Goal: Task Accomplishment & Management: Complete application form

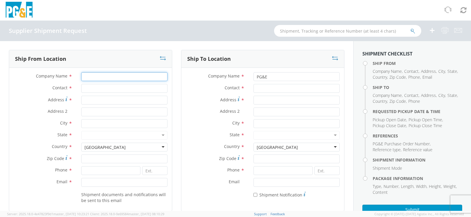
click at [102, 79] on input "Company Name *" at bounding box center [124, 76] width 86 height 9
type input "m"
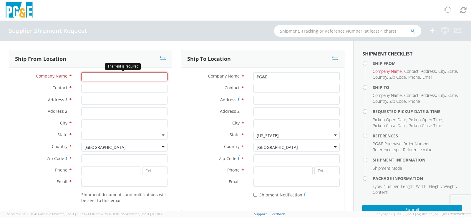
click at [104, 76] on input "Company Name *" at bounding box center [124, 76] width 86 height 9
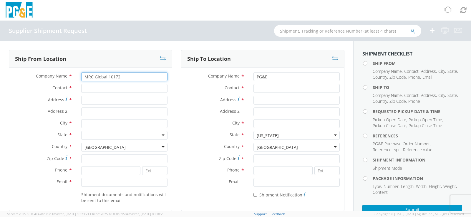
type input "MRC Global 10172"
click at [108, 90] on input "Contact *" at bounding box center [124, 88] width 86 height 9
type input "Kora"
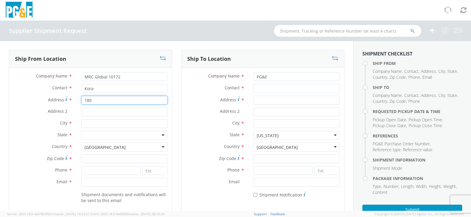
type input "[STREET_ADDRESS]"
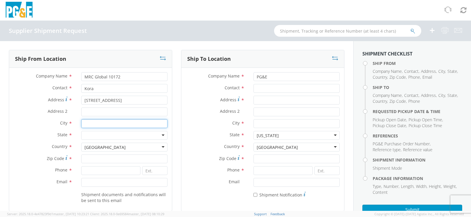
type input "La Porte"
type input "77571"
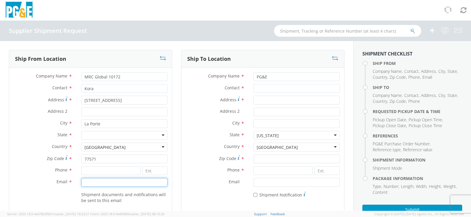
type input "houstonshippingdesk@mrcglobal.com"
click at [116, 140] on div "Alabama Alaska Arizona Arkansas Armed Forces Americas Armed Forces Europe Armed…" at bounding box center [124, 135] width 86 height 9
click at [120, 139] on div at bounding box center [124, 135] width 86 height 9
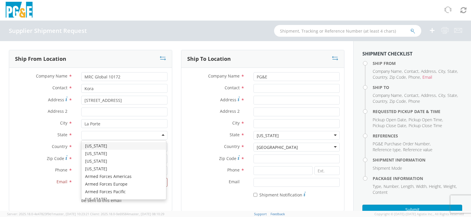
type input "t"
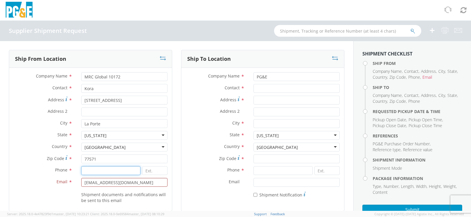
click at [105, 174] on input at bounding box center [110, 171] width 59 height 9
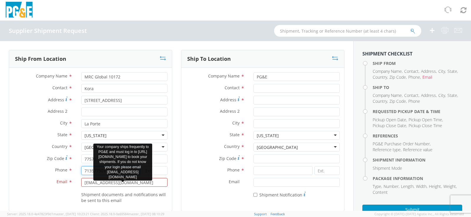
type input "7135773010"
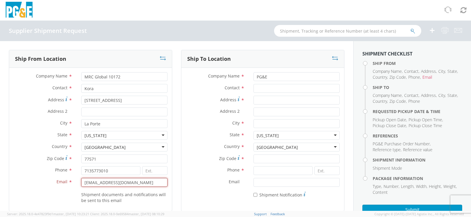
drag, startPoint x: 165, startPoint y: 185, endPoint x: 65, endPoint y: 184, distance: 100.0
click at [65, 184] on div "Email * houstonshippingdesk@mrcglobal.com" at bounding box center [90, 182] width 163 height 9
type input "[EMAIL_ADDRESS][PERSON_NAME][DOMAIN_NAME]"
click at [268, 88] on input "Contact *" at bounding box center [296, 88] width 86 height 9
type input "[PERSON_NAME]"
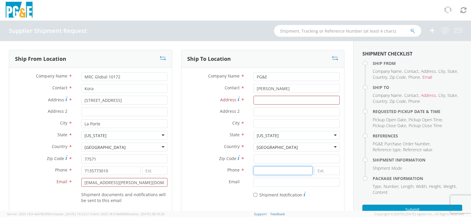
click at [288, 172] on input at bounding box center [282, 171] width 59 height 9
paste input "+1-707-747-8421"
drag, startPoint x: 261, startPoint y: 172, endPoint x: 238, endPoint y: 175, distance: 23.5
click at [238, 175] on div "Phone * +1-707-747-8421" at bounding box center [262, 173] width 163 height 12
type input "[PHONE_NUMBER]"
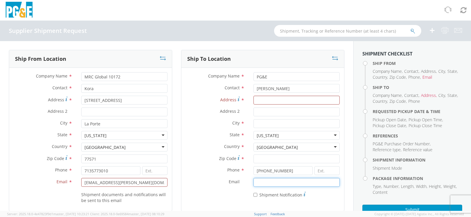
click at [302, 181] on input "Email *" at bounding box center [296, 182] width 86 height 9
paste input "[EMAIL_ADDRESS][PERSON_NAME][DOMAIN_NAME]"
type input "[EMAIL_ADDRESS][PERSON_NAME][DOMAIN_NAME]"
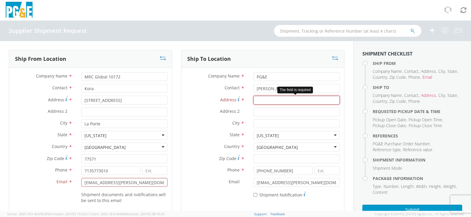
click at [276, 102] on input "Address *" at bounding box center [296, 100] width 86 height 9
click at [274, 102] on input "Address *" at bounding box center [296, 100] width 86 height 9
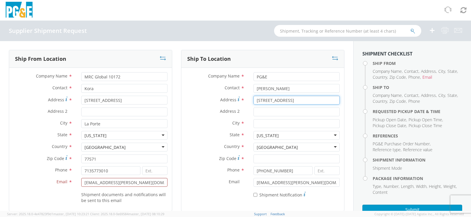
type input "[STREET_ADDRESS]"
type input "STE 100"
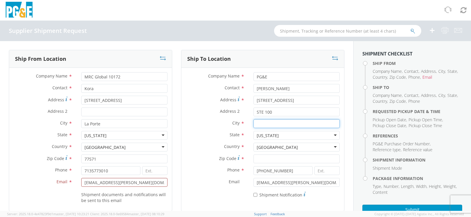
click at [265, 121] on input "City *" at bounding box center [296, 123] width 86 height 9
type input "Stockton"
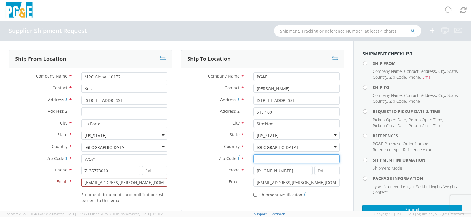
click at [268, 157] on input "Zip Code *" at bounding box center [296, 159] width 86 height 9
type input "95215"
click at [211, 146] on label "Country *" at bounding box center [215, 147] width 68 height 8
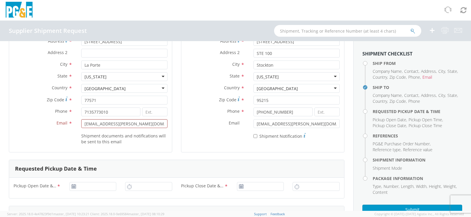
scroll to position [88, 0]
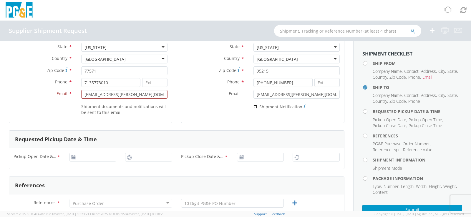
click at [253, 106] on input "* Shipment Notification" at bounding box center [255, 107] width 4 height 4
checkbox input "true"
type input "[DATE]"
click at [104, 161] on input "[DATE]" at bounding box center [92, 157] width 47 height 9
click at [167, 142] on div "Requested Pickup Date & Time" at bounding box center [176, 140] width 335 height 18
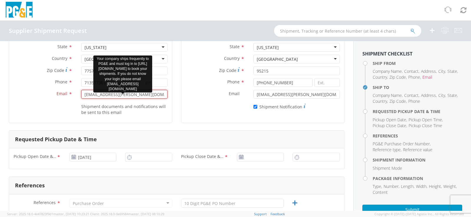
click at [112, 96] on input "[EMAIL_ADDRESS][PERSON_NAME][DOMAIN_NAME]" at bounding box center [124, 94] width 86 height 9
click at [138, 92] on input "[EMAIL_ADDRESS][PERSON_NAME][DOMAIN_NAME]" at bounding box center [124, 94] width 86 height 9
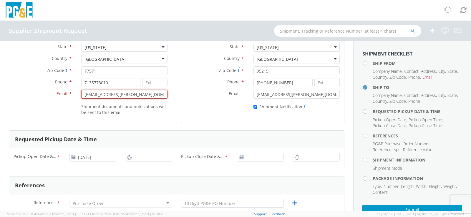
drag, startPoint x: 141, startPoint y: 94, endPoint x: 44, endPoint y: 92, distance: 97.4
click at [44, 92] on div "Email * kora.warren@mrcglobal.com Your company ships frequently to PG&E and mus…" at bounding box center [90, 94] width 163 height 9
type input "houstonshippingdesk@mrcglobal.com"
click at [146, 123] on div "Ship From Location Company Name * MRC Global 10172 Contact * Kora Address * 180…" at bounding box center [90, 46] width 163 height 169
type input "2:00 PM"
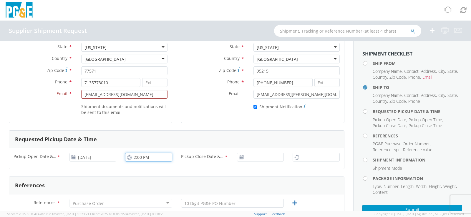
click at [144, 154] on input "2:00 PM" at bounding box center [148, 157] width 47 height 9
click at [243, 156] on input "[DATE]" at bounding box center [260, 157] width 47 height 9
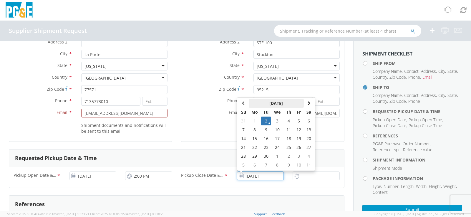
scroll to position [59, 0]
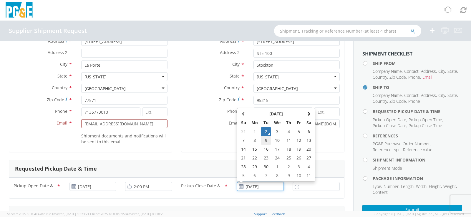
click at [263, 141] on td "9" at bounding box center [266, 140] width 10 height 9
type input "09/09/2025"
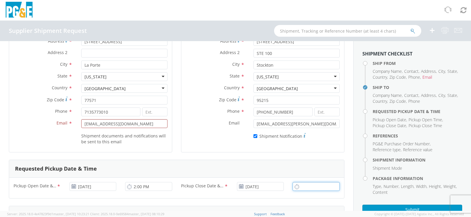
type input "2:00 PM"
click at [304, 189] on input "2:00 PM" at bounding box center [315, 186] width 47 height 9
click at [244, 185] on input "09/09/2025" at bounding box center [260, 186] width 47 height 9
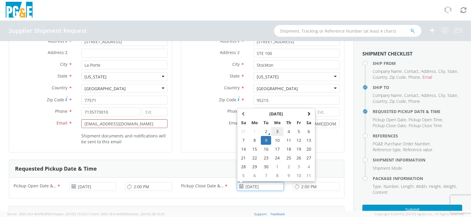
click at [274, 133] on td "3" at bounding box center [277, 131] width 12 height 9
type input "09/03/2025"
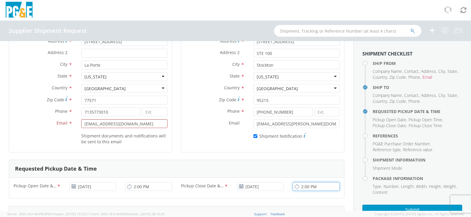
click at [296, 190] on input "2:00 PM" at bounding box center [315, 186] width 47 height 9
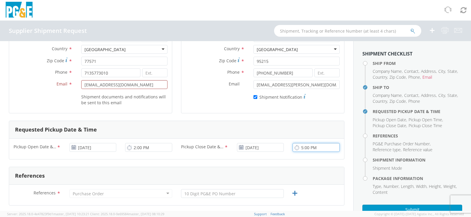
scroll to position [147, 0]
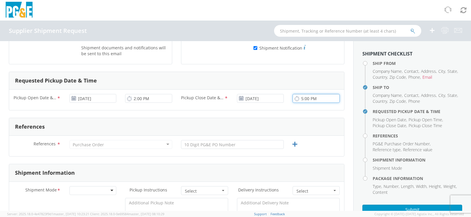
type input "5:00 PM"
click at [94, 144] on div "Purchase Order" at bounding box center [88, 145] width 31 height 6
click at [163, 144] on div "Purchase Order" at bounding box center [120, 144] width 103 height 9
drag, startPoint x: 163, startPoint y: 144, endPoint x: 148, endPoint y: 148, distance: 14.8
click at [163, 145] on div "Purchase Order" at bounding box center [120, 144] width 103 height 9
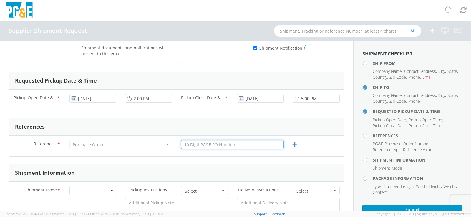
click at [210, 146] on input "text" at bounding box center [232, 144] width 103 height 9
type input "2701233035"
click at [209, 153] on div "References * Purchase Order Purchase Order Account Type Activity ID Airline App…" at bounding box center [176, 146] width 335 height 21
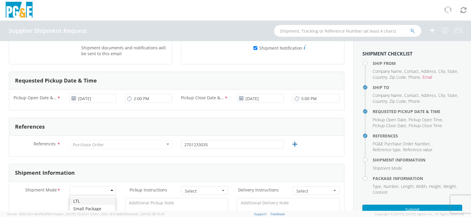
click at [101, 188] on div at bounding box center [92, 191] width 47 height 9
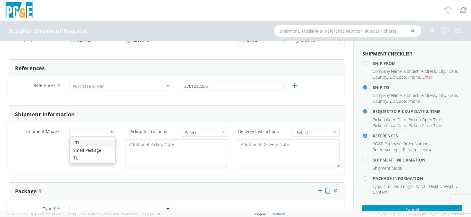
scroll to position [206, 0]
click at [203, 133] on span "Select" at bounding box center [203, 133] width 36 height 6
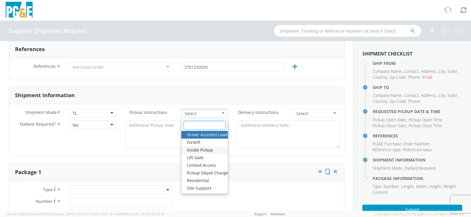
scroll to position [235, 0]
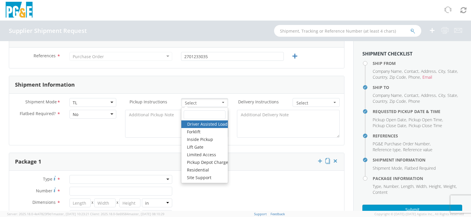
click at [217, 105] on span "Select" at bounding box center [203, 103] width 36 height 6
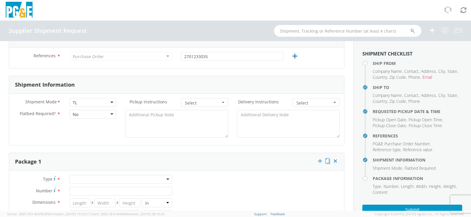
click at [308, 104] on span "Select" at bounding box center [314, 103] width 36 height 6
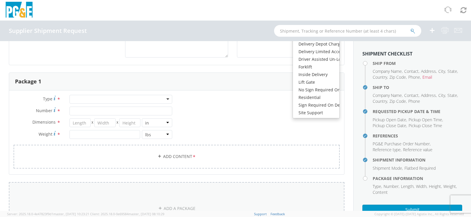
scroll to position [265, 0]
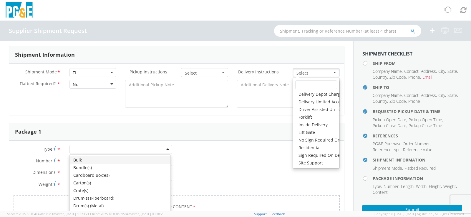
click at [144, 153] on div at bounding box center [120, 149] width 103 height 9
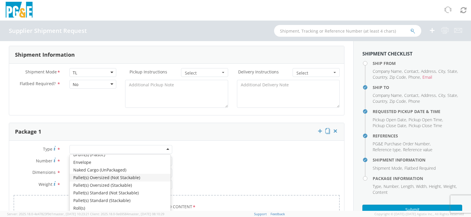
scroll to position [66, 0]
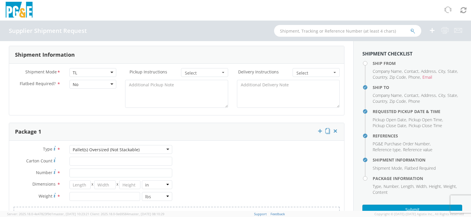
click at [124, 153] on div "Pallet(s) Oversized (Not Stackable)" at bounding box center [106, 150] width 67 height 6
click at [87, 161] on input "Carton Count *" at bounding box center [120, 161] width 103 height 9
click at [89, 175] on input "Number *" at bounding box center [120, 173] width 103 height 9
type input "1"
type input "48"
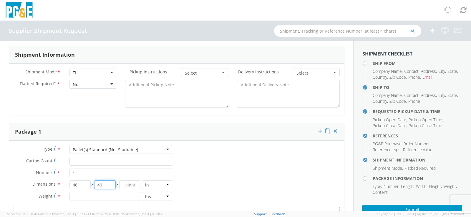
type input "40"
type input "13"
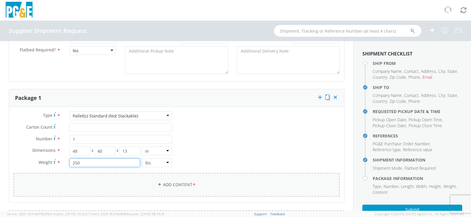
scroll to position [324, 0]
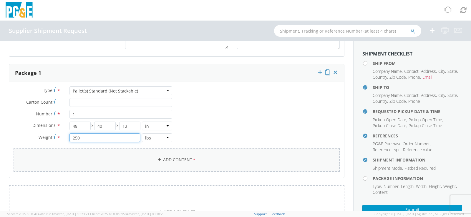
type input "250"
click at [218, 162] on link "Add Content *" at bounding box center [177, 160] width 326 height 24
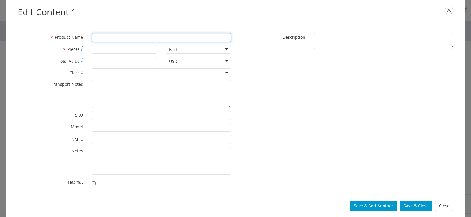
click at [164, 35] on input "* Product Name" at bounding box center [161, 37] width 139 height 9
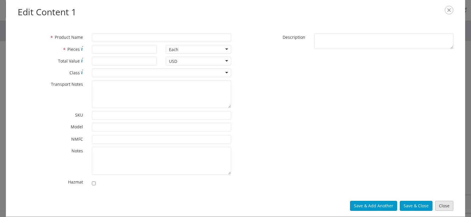
click at [444, 207] on button "Close" at bounding box center [444, 206] width 18 height 10
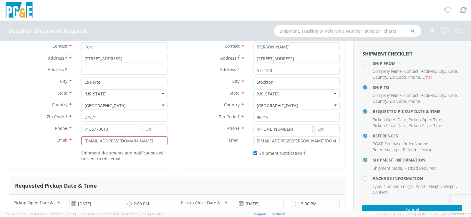
scroll to position [0, 0]
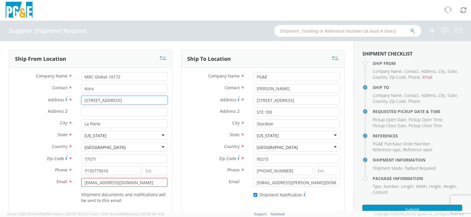
drag, startPoint x: 131, startPoint y: 100, endPoint x: 69, endPoint y: 98, distance: 61.8
click at [70, 98] on div "Address * 1801 S 16th St" at bounding box center [90, 100] width 163 height 9
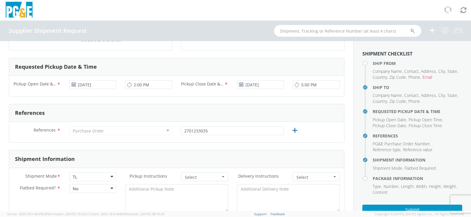
scroll to position [235, 0]
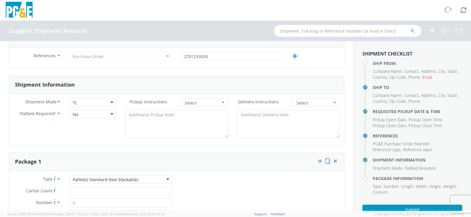
click at [130, 22] on div "Supplier Shipment Request" at bounding box center [235, 31] width 471 height 21
drag, startPoint x: 430, startPoint y: 35, endPoint x: 380, endPoint y: 13, distance: 55.3
click at [380, 13] on div at bounding box center [235, 10] width 471 height 21
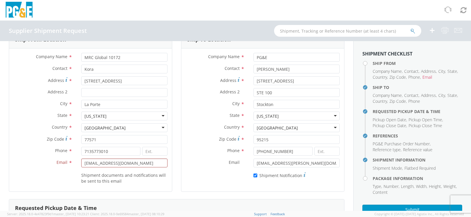
scroll to position [0, 0]
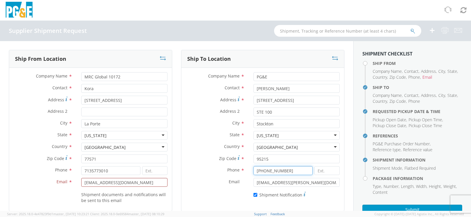
drag, startPoint x: 283, startPoint y: 170, endPoint x: 224, endPoint y: 170, distance: 58.5
click at [224, 170] on div "Phone * 707-747-8421" at bounding box center [262, 171] width 163 height 9
drag, startPoint x: 319, startPoint y: 183, endPoint x: 165, endPoint y: 195, distance: 154.3
click at [167, 195] on div "Ship From Location Company Name * MRC Global 10172 Contact * Kora Address * 180…" at bounding box center [176, 134] width 344 height 169
paste input "[PHONE_NUMBER]"
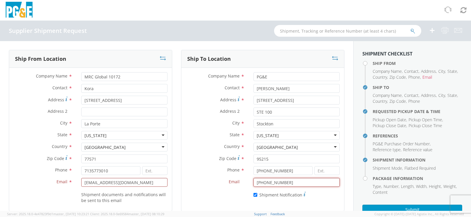
type input "[EMAIL_ADDRESS][PERSON_NAME][DOMAIN_NAME]"
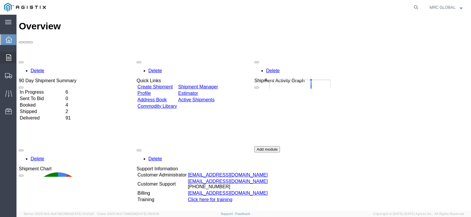
click at [8, 56] on icon at bounding box center [8, 57] width 5 height 6
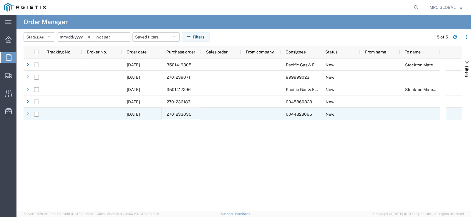
click at [179, 118] on div "2701233035" at bounding box center [182, 114] width 40 height 12
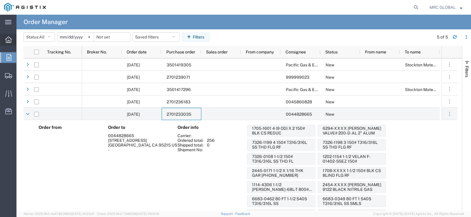
click at [2, 39] on div at bounding box center [8, 40] width 16 height 12
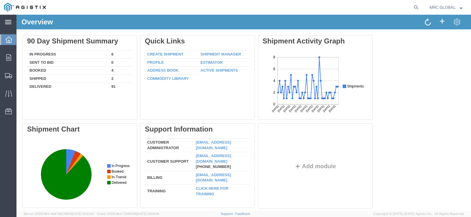
click at [4, 23] on div "main_menu Created with Sketch." at bounding box center [8, 22] width 16 height 15
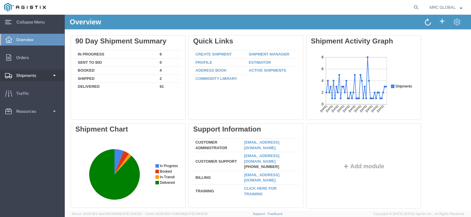
click at [57, 79] on link "Shipments" at bounding box center [32, 76] width 64 height 12
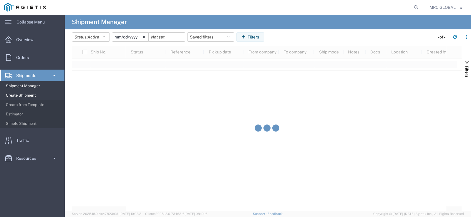
click at [30, 94] on span "Create Shipment" at bounding box center [33, 96] width 54 height 12
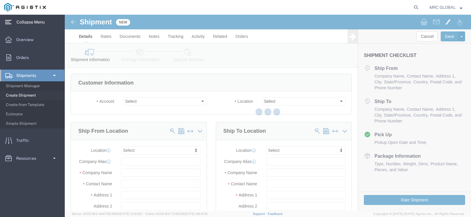
select select
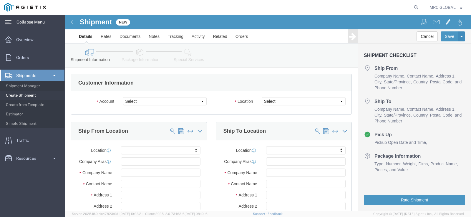
click at [12, 19] on div "main_menu Created with Sketch." at bounding box center [8, 22] width 16 height 15
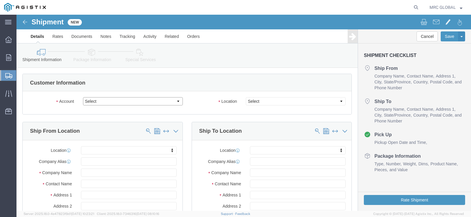
click select "Select MRC Global ([PERSON_NAME] Corp) PG&E"
select select "9596"
click select "Select MRC Global ([PERSON_NAME] Corp) PG&E"
select select
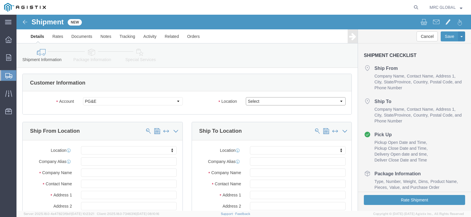
click select "Select"
select select "23082"
click select "Select All Others [GEOGRAPHIC_DATA] [GEOGRAPHIC_DATA] [GEOGRAPHIC_DATA] [GEOGRA…"
click select "Select MRC Global ([PERSON_NAME] Corp) PG&E"
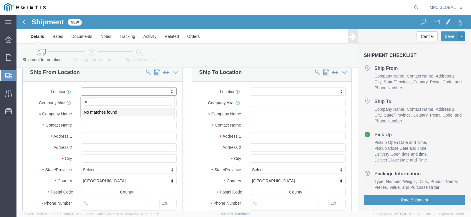
type input "m"
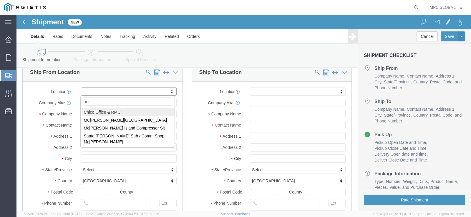
type input "m"
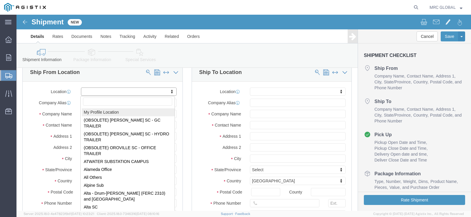
click input "text"
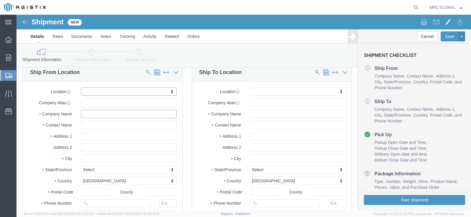
click input "text"
type input "MRC Global 10172"
click input "text"
type input "Kora"
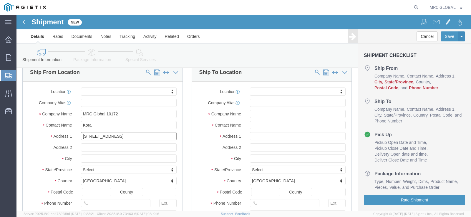
type input "[STREET_ADDRESS]"
click div "Location My Profile Location (OBSOLETE) [PERSON_NAME] SC - GC TRAILER (OBSOLETE…"
click input "text"
type input "La Porte"
type input "t"
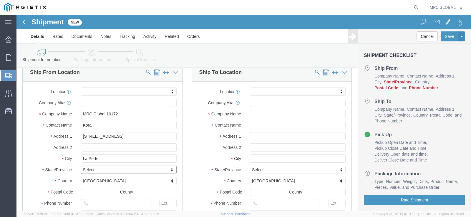
type input "t"
type input "te"
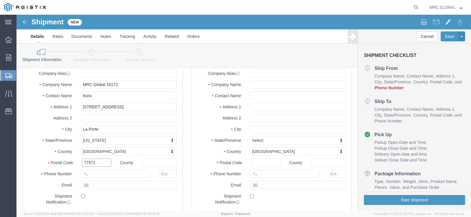
type input "77571"
click input "text"
type input "7135773010"
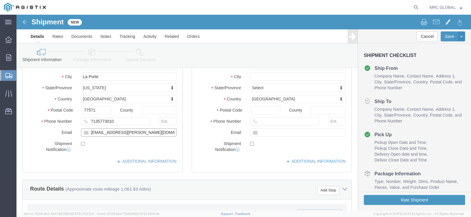
scroll to position [147, 0]
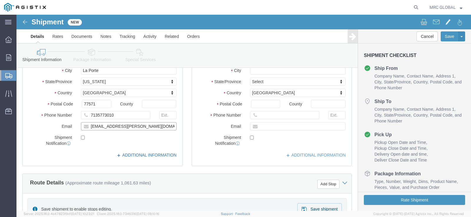
type input "[EMAIL_ADDRESS][PERSON_NAME][DOMAIN_NAME]"
click link "ADDITIONAL INFORMATION"
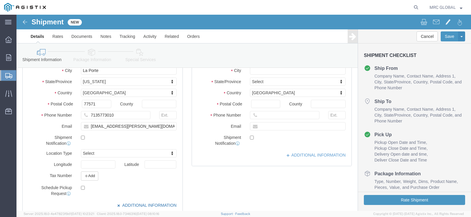
click link "ADDITIONAL INFORMATION"
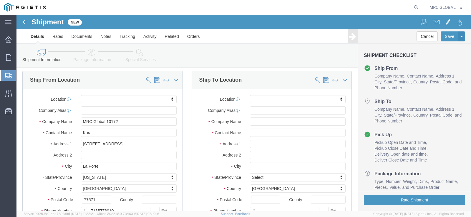
scroll to position [14, 0]
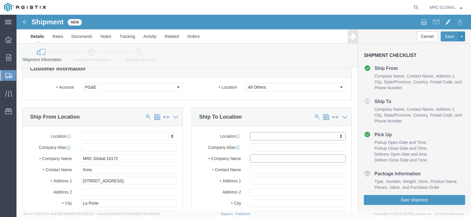
click input "text"
type input "G"
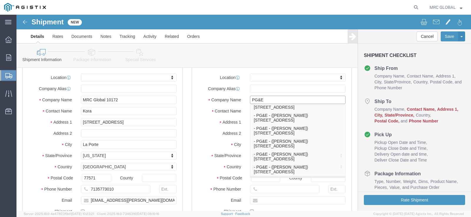
scroll to position [95, 0]
type input "PG&E"
click label "Address 1"
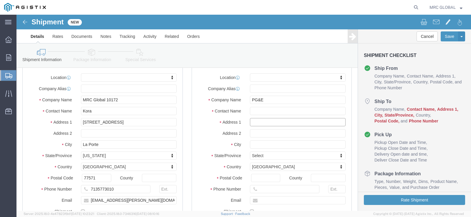
click input "text"
type input "3955 Arch"
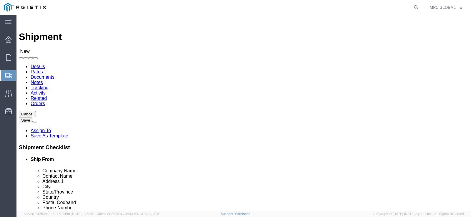
select select
click at [0, 0] on span "Shipment Manager" at bounding box center [0, 0] width 0 height 0
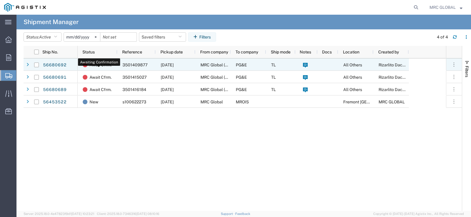
click at [109, 64] on span "Await Cfrm." at bounding box center [100, 65] width 22 height 12
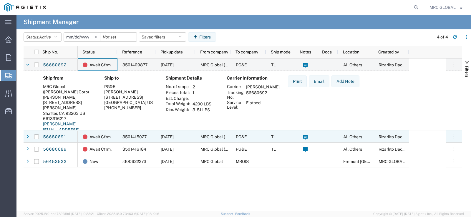
click at [125, 140] on div "3501415027" at bounding box center [136, 137] width 38 height 12
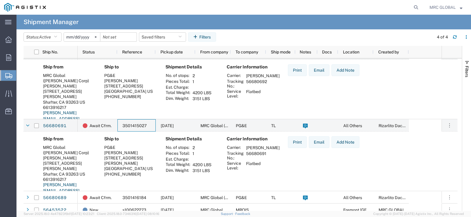
scroll to position [16, 0]
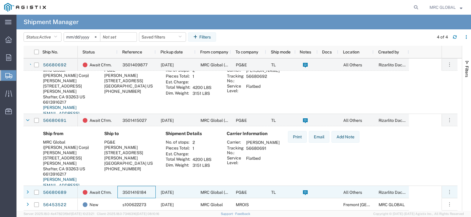
click at [128, 188] on div "3501416184" at bounding box center [136, 192] width 38 height 12
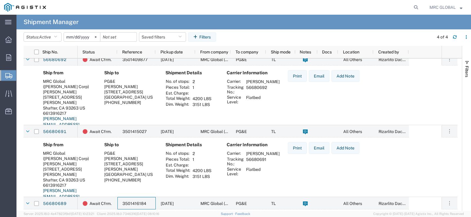
scroll to position [0, 0]
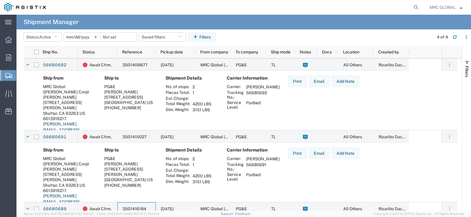
click at [0, 0] on span "Create from Template" at bounding box center [0, 0] width 0 height 0
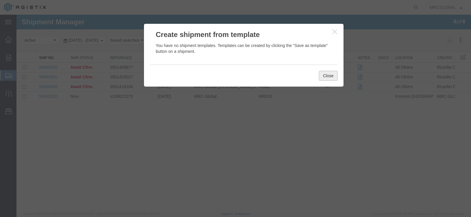
click at [332, 78] on button "Close" at bounding box center [328, 76] width 19 height 10
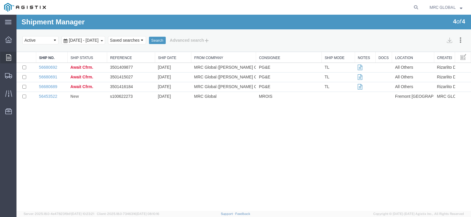
click at [2, 55] on div at bounding box center [8, 58] width 16 height 12
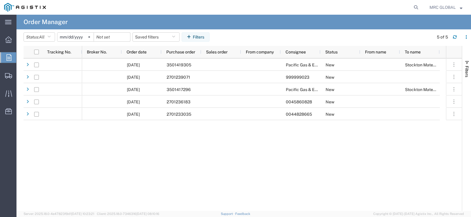
click at [16, 74] on agx-table-manager "Status: All All Cancelled Orders New Orders Updated Orders [DATE] Saved filters…" at bounding box center [243, 120] width 454 height 182
click at [9, 75] on icon at bounding box center [8, 75] width 7 height 5
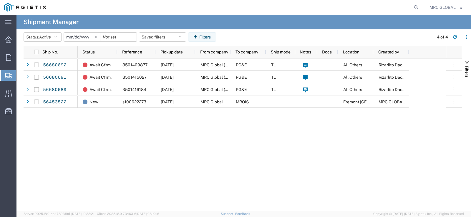
click at [0, 0] on span "Create Shipment" at bounding box center [0, 0] width 0 height 0
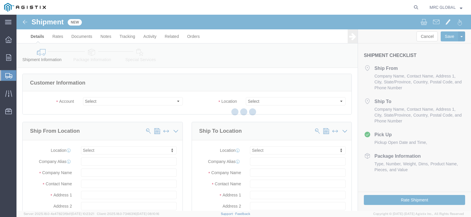
select select
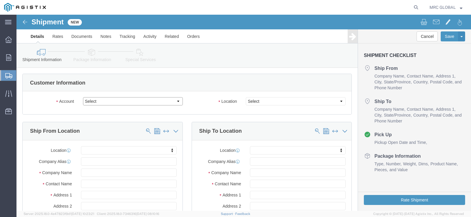
drag, startPoint x: 150, startPoint y: 105, endPoint x: 133, endPoint y: 90, distance: 22.1
click select "Select MRC Global ([PERSON_NAME] Corp) PG&E"
select select "9596"
click select "Select MRC Global ([PERSON_NAME] Corp) PG&E"
select select
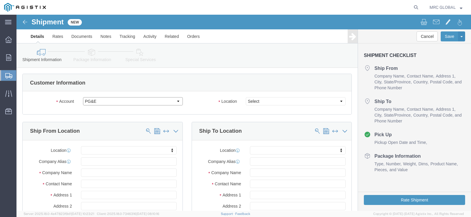
select select
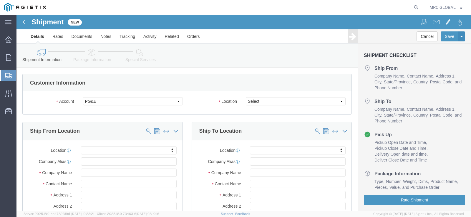
click div "Location Select"
click select "Select All Others [GEOGRAPHIC_DATA] [GEOGRAPHIC_DATA] [GEOGRAPHIC_DATA] [GEOGRA…"
select select "23082"
click select "Select All Others [GEOGRAPHIC_DATA] [GEOGRAPHIC_DATA] [GEOGRAPHIC_DATA] [GEOGRA…"
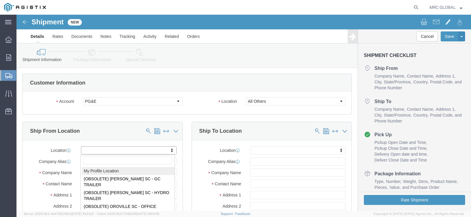
scroll to position [29, 0]
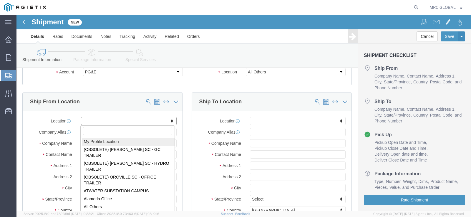
click input "text"
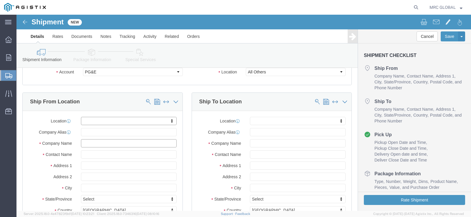
click input "text"
type input "MRC Global 10172"
click input "text"
type input "Kora"
type input "8"
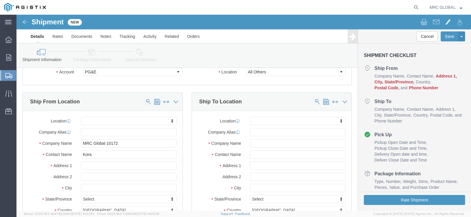
drag, startPoint x: 94, startPoint y: 156, endPoint x: 101, endPoint y: 154, distance: 7.0
click div "Location My Profile Location (OBSOLETE) [PERSON_NAME] SC - GC TRAILER (OBSOLETE…"
click input "text"
paste input "[STREET_ADDRESS]"
type input "[STREET_ADDRESS]"
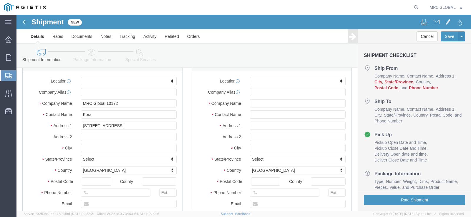
scroll to position [88, 0]
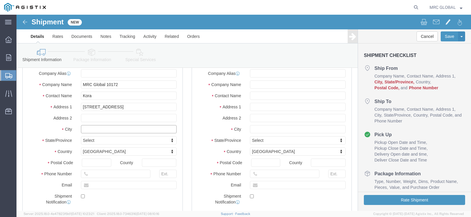
click input "text"
type input "La Porte"
type input "tex"
click input "text"
type input "77571"
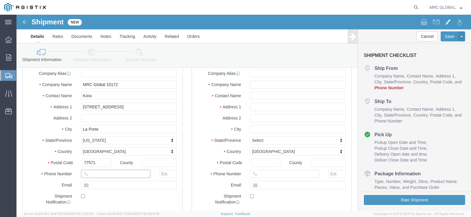
click input "text"
type input "7135773010"
click input "text"
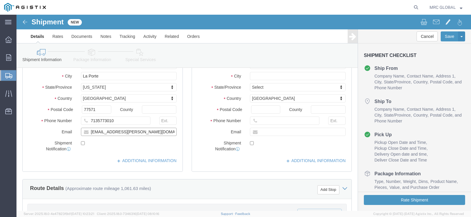
scroll to position [147, 0]
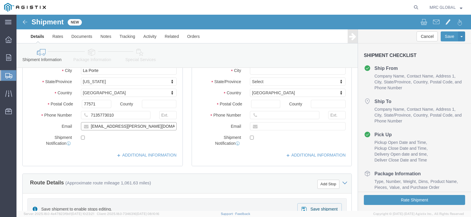
type input "[EMAIL_ADDRESS][PERSON_NAME][DOMAIN_NAME]"
click div "Location My Profile Location (OBSOLETE) [PERSON_NAME] SC - GC TRAILER (OBSOLETE…"
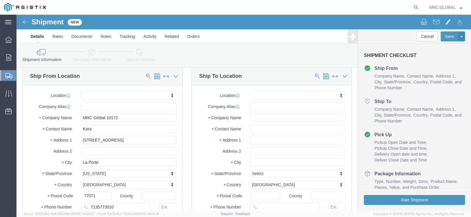
scroll to position [29, 0]
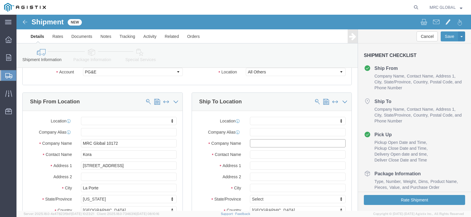
click input "text"
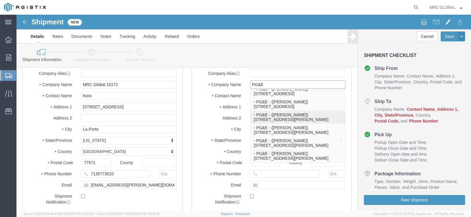
scroll to position [242, 0]
type input "PG&E"
click label "Address 2"
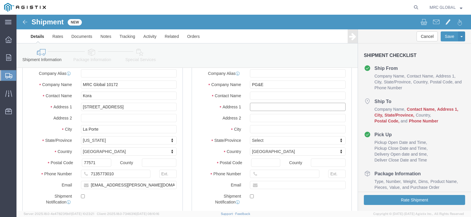
click input "text"
type input "[STREET_ADDRESS]"
type input "STE 100"
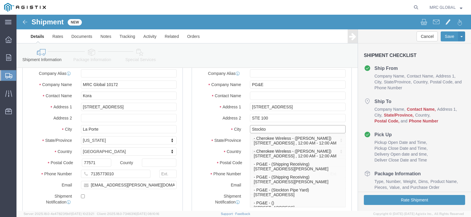
type input "Stockton"
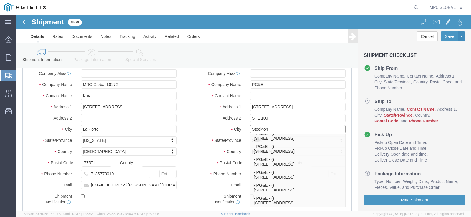
scroll to position [257, 0]
click p "- PG&E - () [STREET_ADDRESS]"
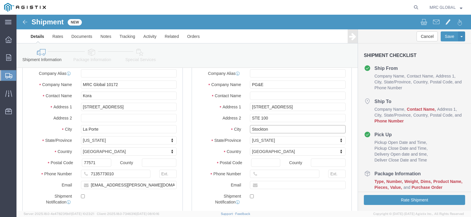
select select "CA"
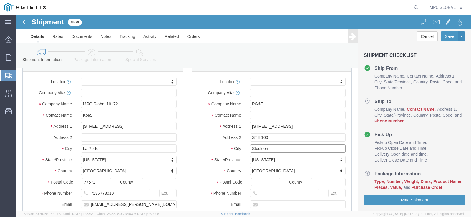
scroll to position [59, 0]
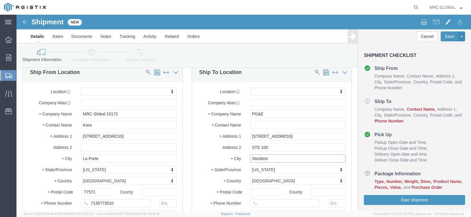
type input "Stockton"
click input "text"
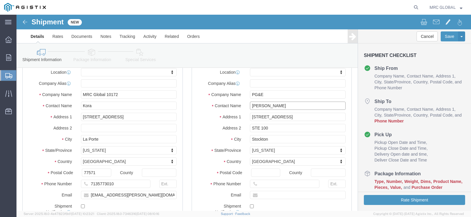
scroll to position [88, 0]
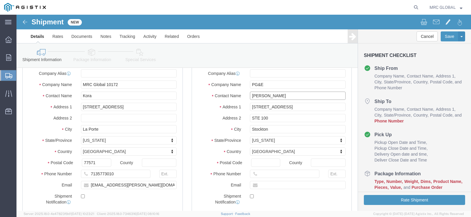
type input "[PERSON_NAME]"
click input "text"
paste input "[PHONE_NUMBER]"
type input "[PHONE_NUMBER]"
click input "text"
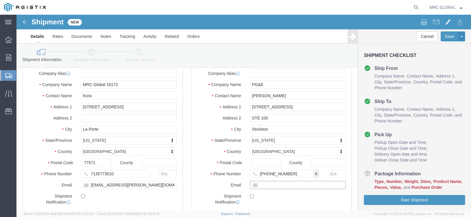
paste input "[EMAIL_ADDRESS][PERSON_NAME][DOMAIN_NAME]"
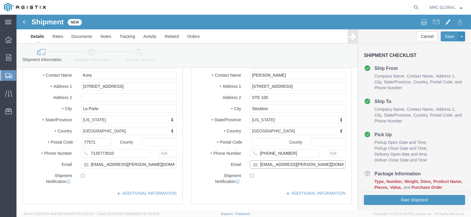
scroll to position [118, 0]
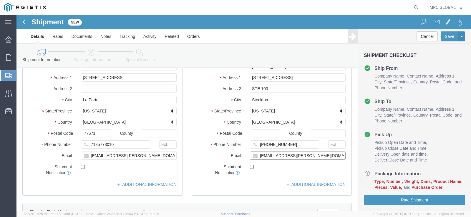
type input "[EMAIL_ADDRESS][PERSON_NAME][DOMAIN_NAME]"
click label
click input "checkbox"
checkbox input "true"
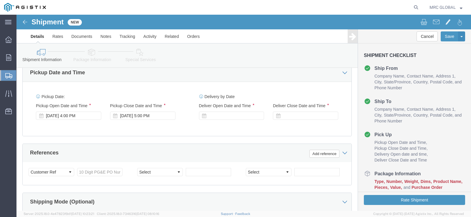
scroll to position [382, 0]
click div "[DATE] 5:00 PM"
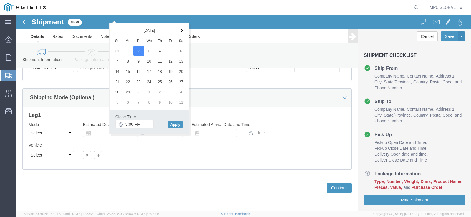
click select "Select Air Less than Truckload Multi-Leg Ocean Freight Rail Small Parcel Truckl…"
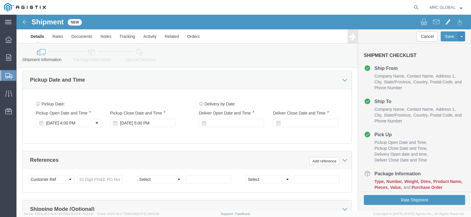
click div "[DATE] 4:00 PM"
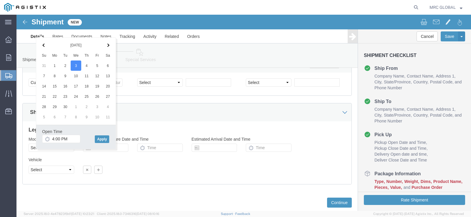
scroll to position [463, 0]
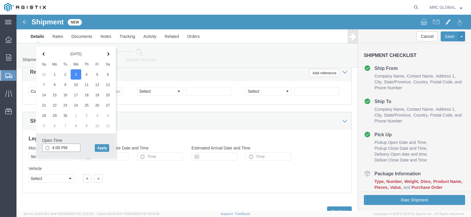
click input "4:00 PM"
type input "8:00 AM"
click button "Apply"
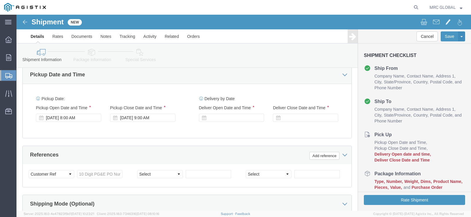
scroll to position [374, 0]
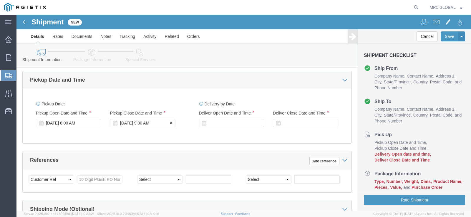
click div "[DATE] 9:00 AM"
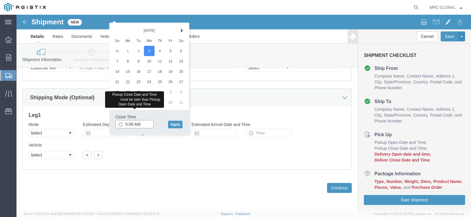
type input "5:00 PM"
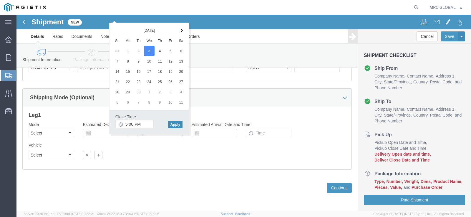
click button "Apply"
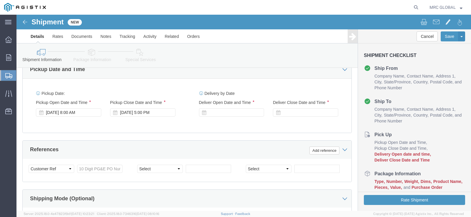
scroll to position [374, 0]
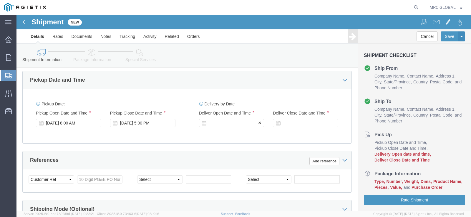
click div
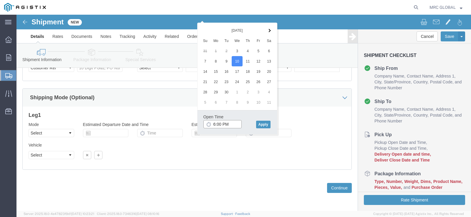
click input "6:00 PM"
type input "8:00 AM"
click button "Apply"
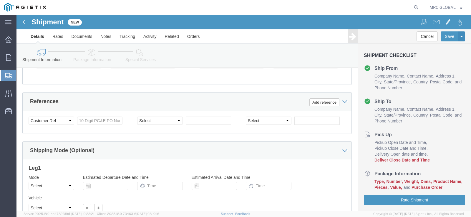
scroll to position [374, 0]
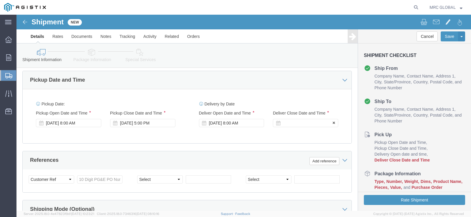
click div
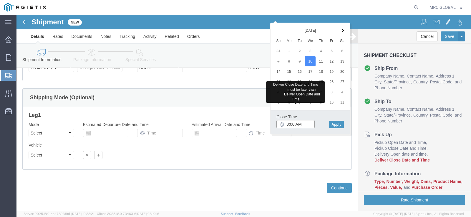
type input "3:00 PM"
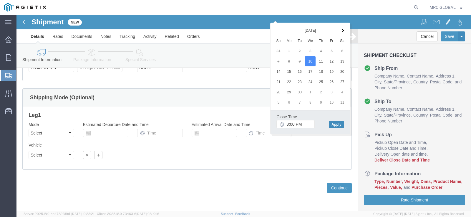
click button "Apply"
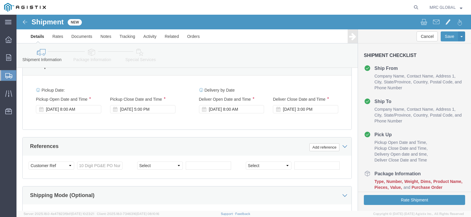
scroll to position [374, 0]
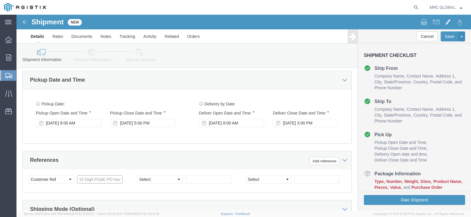
click input "text"
type input "2701233035"
click select "Select Account Type Activity ID Airline Appointment Number ASN Batch Request # …"
select select "PICKUPNUM"
click select "Select Account Type Activity ID Airline Appointment Number ASN Batch Request # …"
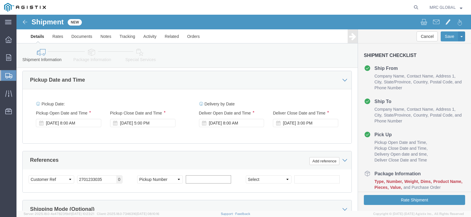
click input "text"
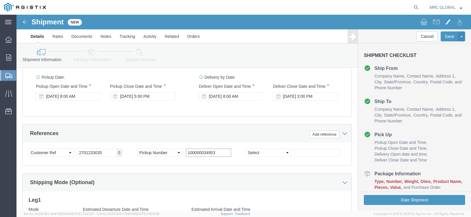
scroll to position [433, 0]
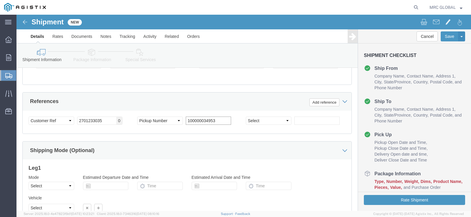
type input "100000034953"
click select "Select Account Type Activity ID Airline Appointment Number ASN Batch Request # …"
click div "Shipping Mode (Optional) Leg 1 Mode Select Air Less than Truckload Multi-Leg Oc…"
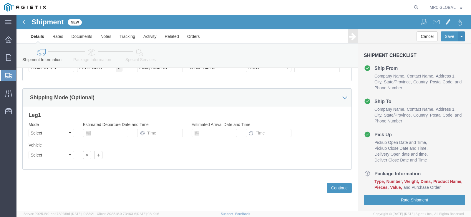
scroll to position [492, 0]
click select "Select Air Less than Truckload Multi-Leg Ocean Freight Rail Small Parcel Truckl…"
select select "TL"
click select "Select Air Less than Truckload Multi-Leg Ocean Freight Rail Small Parcel Truckl…"
click input "text"
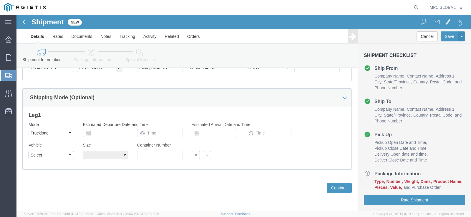
click select "Select 1-Ton (PSS) 10 Wheel 10 Yard Dump Truck 20 Yard Dump Truck Bobtail Botto…"
select select "FLBD"
click select "Select 1-Ton (PSS) 10 Wheel 10 Yard Dump Truck 20 Yard Dump Truck Bobtail Botto…"
click select "Select 35 Feet 20 Feet 28 Feet 53 Feet 40 Feet 48 Feet"
select select "28FT"
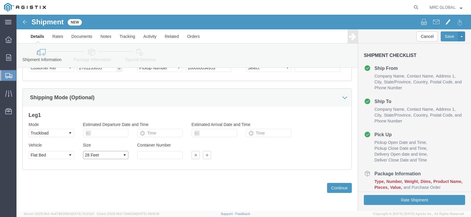
click select "Select 35 Feet 20 Feet 28 Feet 53 Feet 40 Feet 48 Feet"
click input "text"
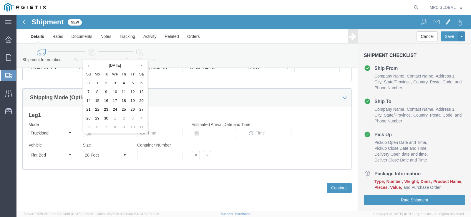
click div "Leg 1 Mode Select Air Less than Truckload Multi-Leg Ocean Freight Rail Small Pa…"
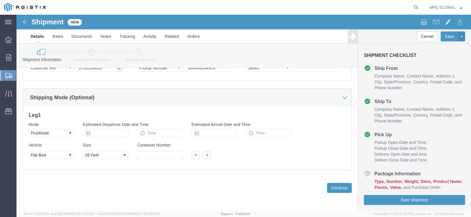
scroll to position [4, 0]
click input "text"
type input "8"
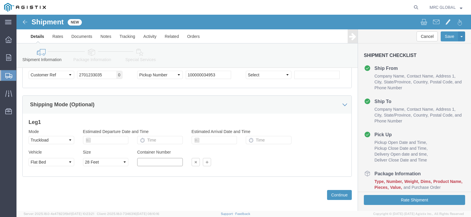
scroll to position [492, 0]
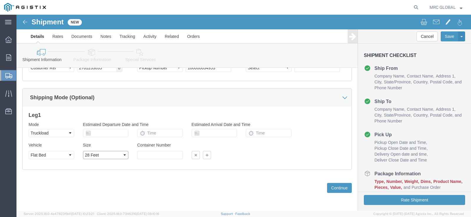
click select "Select 35 Feet 20 Feet 28 Feet 53 Feet 40 Feet 48 Feet"
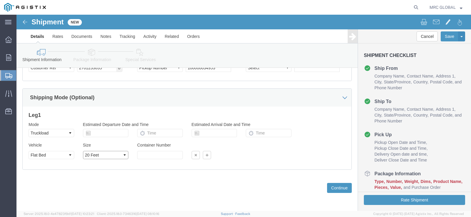
select select "28FT"
click select "Select 35 Feet 20 Feet 28 Feet 53 Feet 40 Feet 48 Feet"
click input "text"
click button "Continue"
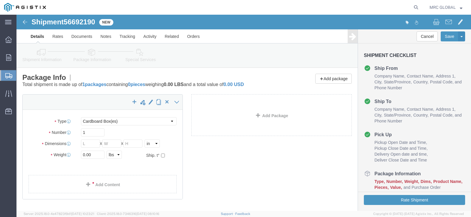
drag, startPoint x: 68, startPoint y: 84, endPoint x: 54, endPoint y: 91, distance: 15.4
click div "x"
click select "Select Bulk Bundle(s) Cardboard Box(es) Carton(s) Crate(s) Drum(s) (Fiberboard)…"
select select "PSNS"
click select "Select Bulk Bundle(s) Cardboard Box(es) Carton(s) Crate(s) Drum(s) (Fiberboard)…"
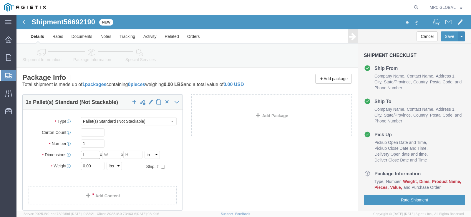
click input "text"
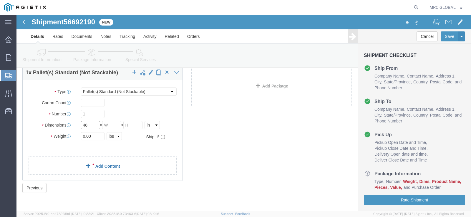
type input "48"
type input "40"
type input "13"
type input "250"
click link "Add Content"
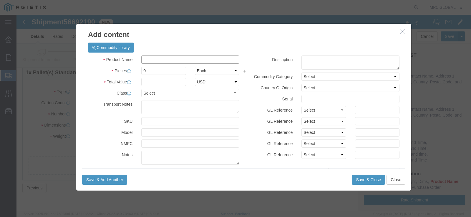
click input "text"
type input "Valves and fittings"
drag, startPoint x: 145, startPoint y: 55, endPoint x: 111, endPoint y: 54, distance: 34.5
click div "Pieces 0 Select Bag Barrels 100Board Feet Bottle Box Blister Pack Carats Can Ca…"
click select "Select Bag Barrels 100Board Feet Bottle Box Blister Pack Carats Can Capsule Car…"
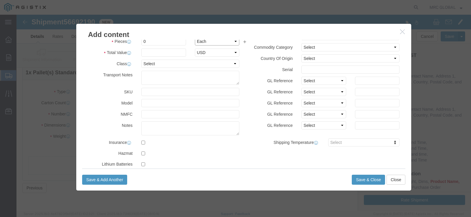
scroll to position [0, 0]
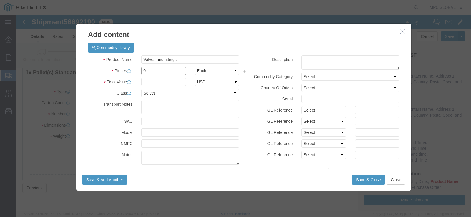
click input "0"
drag, startPoint x: 139, startPoint y: 56, endPoint x: 116, endPoint y: 57, distance: 22.7
click div "Pieces 0 Select Bag Barrels 100Board Feet Bottle Box Blister Pack Carats Can Ca…"
type input "1"
click input "text"
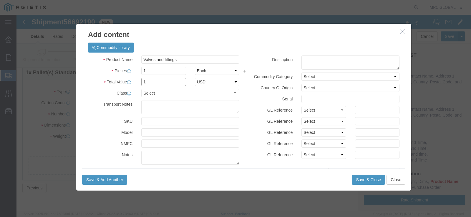
type input "1"
click select "Select 50 55 60 65 70 85 92.5 100 125 175 250 300 400"
select select "50"
click select "Select 50 55 60 65 70 85 92.5 100 125 175 250 300 400"
click textarea
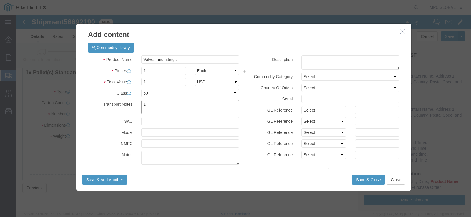
type textarea "1"
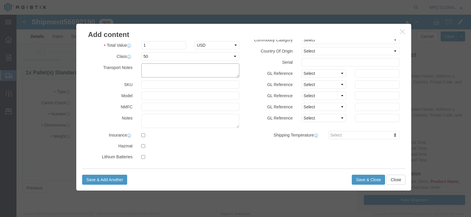
scroll to position [39, 0]
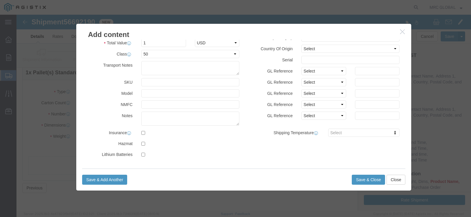
click div "Save & Add Another Save & Close Close"
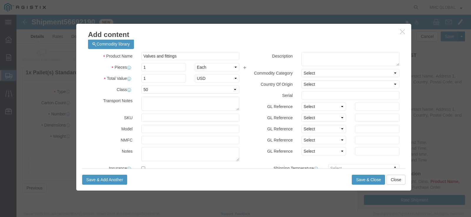
scroll to position [0, 0]
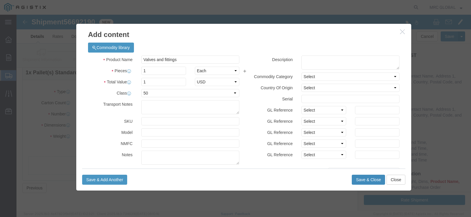
click button "Save & Close"
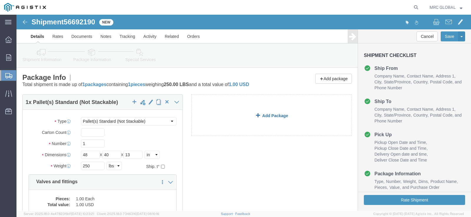
click link "Add Package"
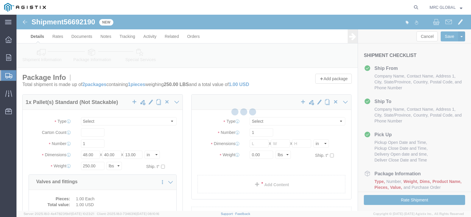
select select "PSNS"
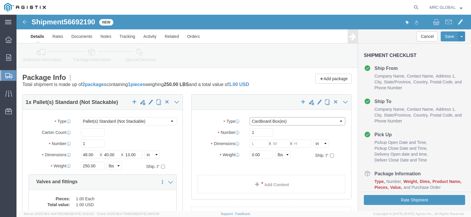
click select "Select Bulk Bundle(s) Cardboard Box(es) Carton(s) Crate(s) Drum(s) (Fiberboard)…"
select select "BNDL"
click select "Select Bulk Bundle(s) Cardboard Box(es) Carton(s) Crate(s) Drum(s) (Fiberboard)…"
drag, startPoint x: 236, startPoint y: 117, endPoint x: 208, endPoint y: 117, distance: 28.2
click div "Number 1"
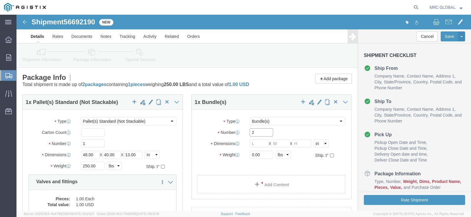
type input "2"
type input "1"
type input "2"
type input "255.6"
type input "1.5"
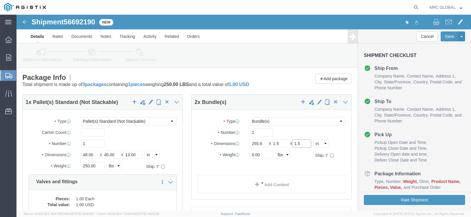
type input "1.5"
click input "0.00"
type input "0"
type input "228.92"
click link "Add Content"
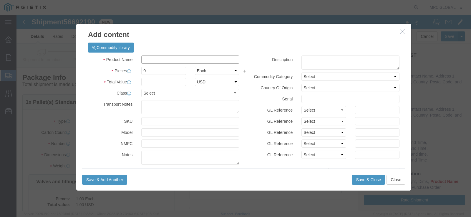
click input "text"
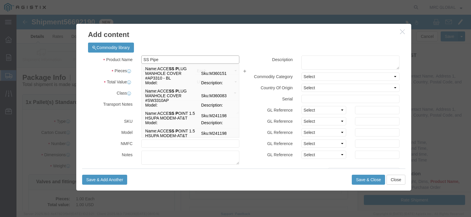
type input "SS Pipe"
click div "Commodity library Product Name SS Pipe SS P Name: ACCE SS P LUG MANHOLE COVER #…"
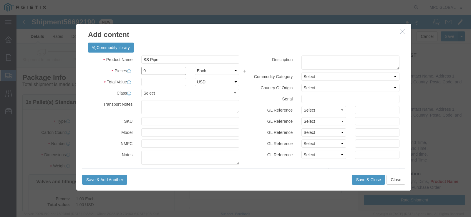
drag, startPoint x: 145, startPoint y: 56, endPoint x: 97, endPoint y: 55, distance: 47.7
click div "Pieces 0 Select Bag Barrels 100Board Feet Bottle Box Blister Pack Carats Can Ca…"
type input "8"
click select "Select Bag Barrels 100Board Feet Bottle Box Blister Pack Carats Can Capsule Car…"
select select "FT"
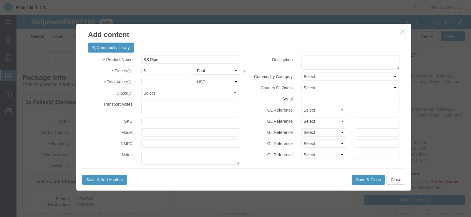
click select "Select Bag Barrels 100Board Feet Bottle Box Blister Pack Carats Can Capsule Car…"
click input "text"
type input "1"
click select "Select 50 55 60 65 70 85 92.5 100 125 175 250 300 400"
select select "50"
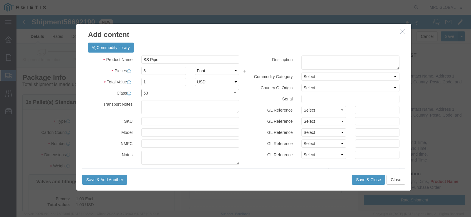
click select "Select 50 55 60 65 70 85 92.5 100 125 175 250 300 400"
click textarea
paste textarea "2 BUNDLES OF PIPE CONSISTING OF 8 TOTAL PIECES: Bundle 1 - 20' long each @ 1" S…"
type textarea "2 BUNDLES OF PIPE CONSISTING OF 8 TOTAL PIECES: Bundle 1 - 20' long each @ 1" S…"
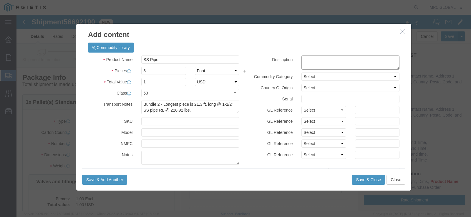
click textarea
paste textarea "2 BUNDLES OF PIPE CONSISTING OF 8 TOTAL PIECES: Bundle 1 - 20' long each @ 1" S…"
type textarea "2 BUNDLES OF PIPE CONSISTING OF 8 TOTAL PIECES: Bundle 1 - 20' long each @ 1" S…"
click button "Save & Close"
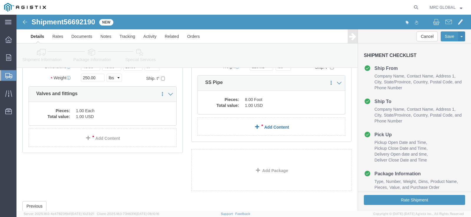
scroll to position [106, 0]
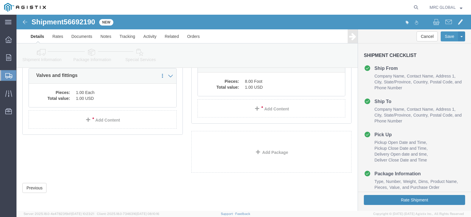
click button "Rate Shipment"
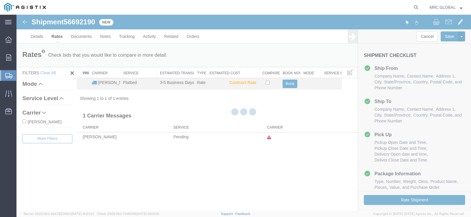
scroll to position [0, 0]
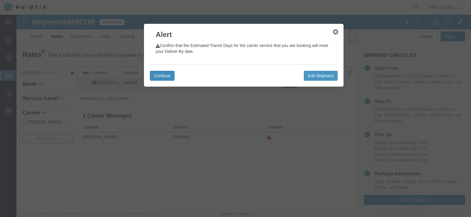
click at [163, 73] on button "Continue" at bounding box center [162, 76] width 25 height 10
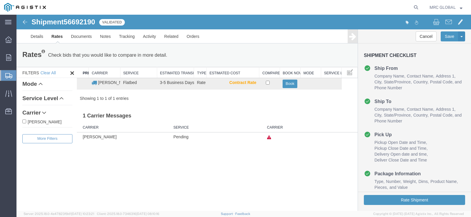
drag, startPoint x: 272, startPoint y: 137, endPoint x: 284, endPoint y: 137, distance: 11.5
click at [280, 137] on td at bounding box center [311, 137] width 94 height 9
click at [56, 99] on link "Service Level" at bounding box center [47, 99] width 50 height 6
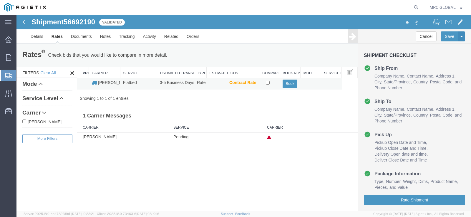
drag, startPoint x: 137, startPoint y: 89, endPoint x: 138, endPoint y: 85, distance: 3.6
